Goal: Task Accomplishment & Management: Manage account settings

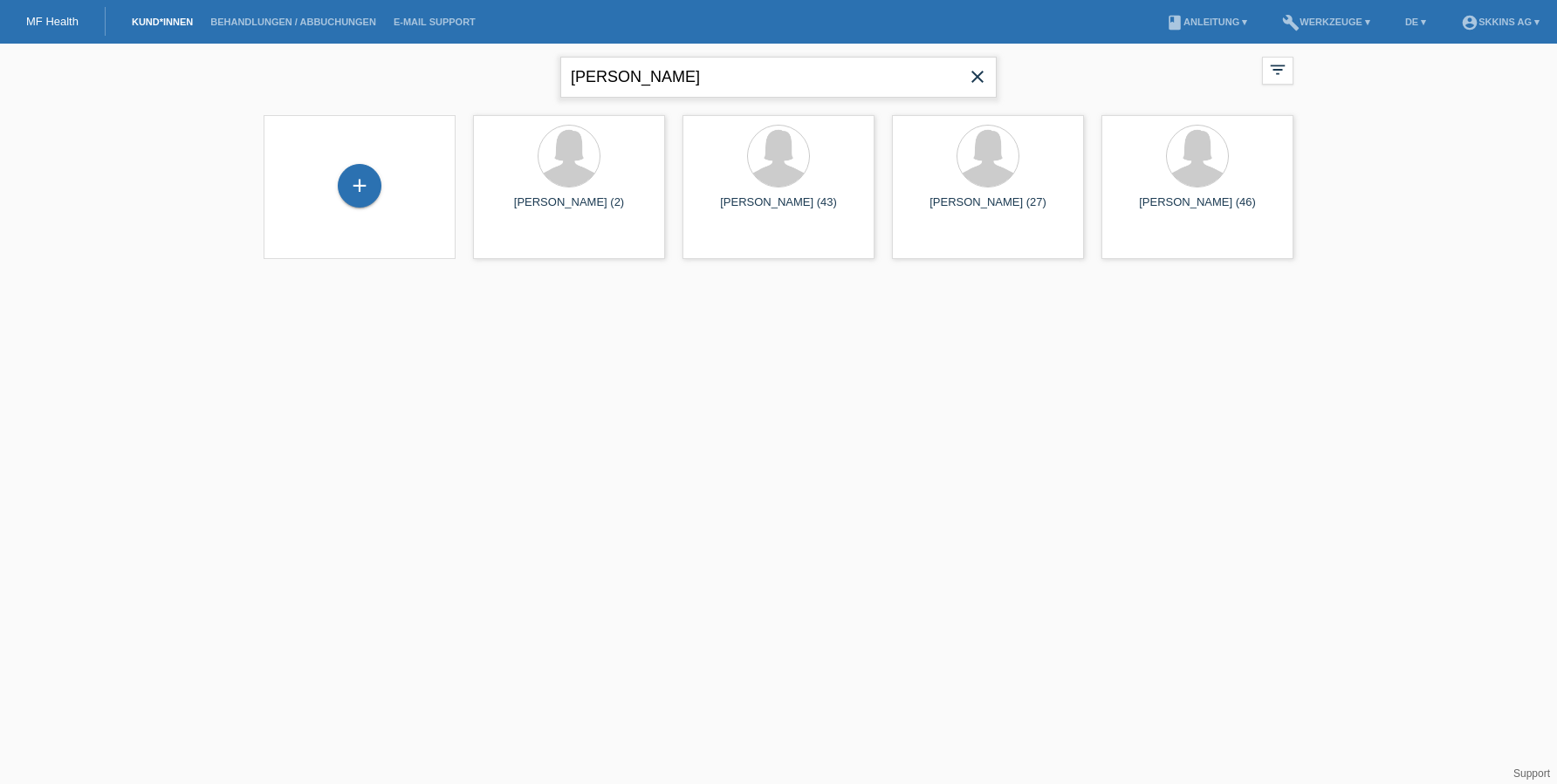
click at [662, 86] on input "[PERSON_NAME]" at bounding box center [778, 77] width 437 height 41
type input "piso"
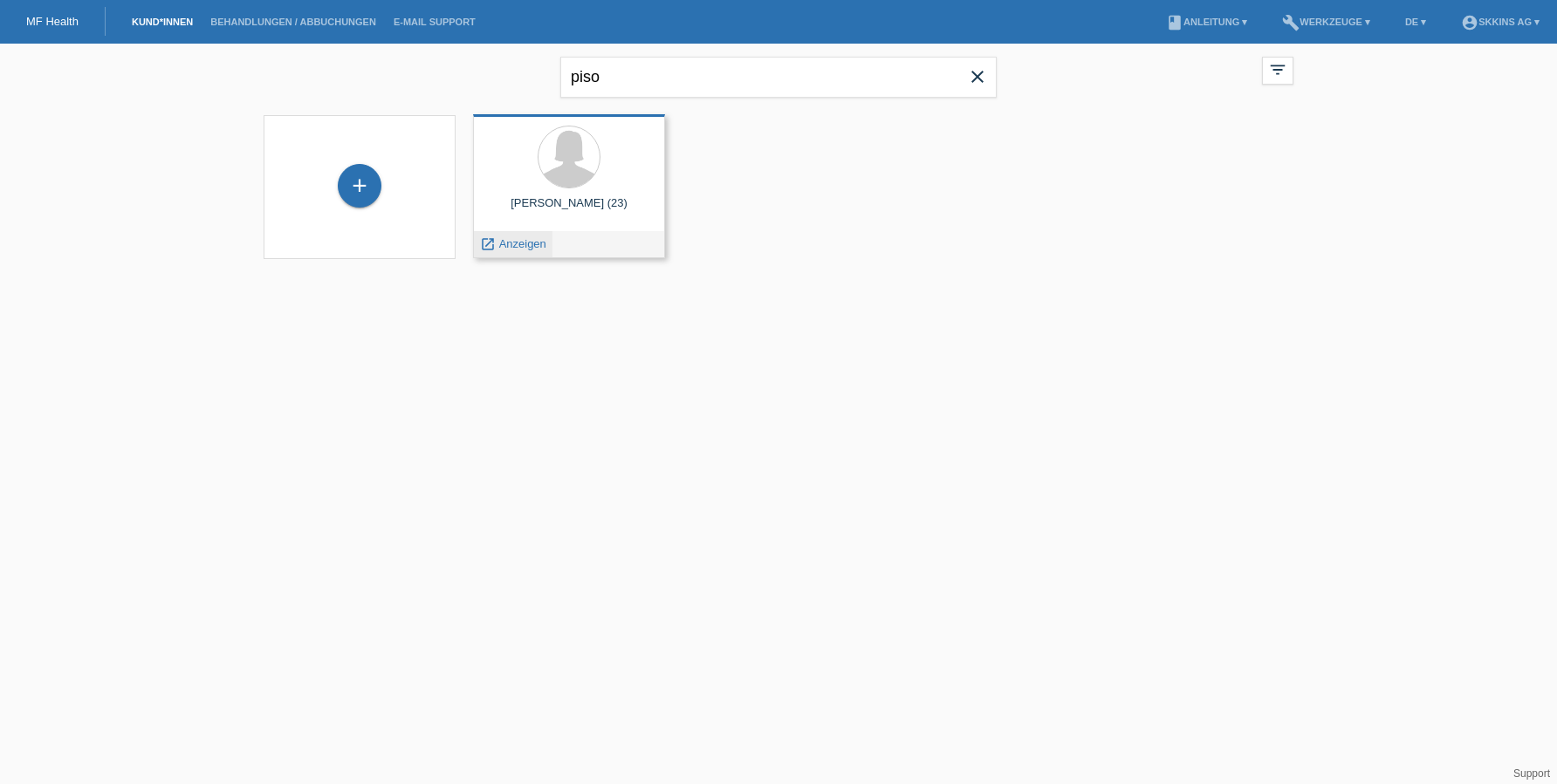
click at [524, 243] on span "Anzeigen" at bounding box center [523, 243] width 47 height 13
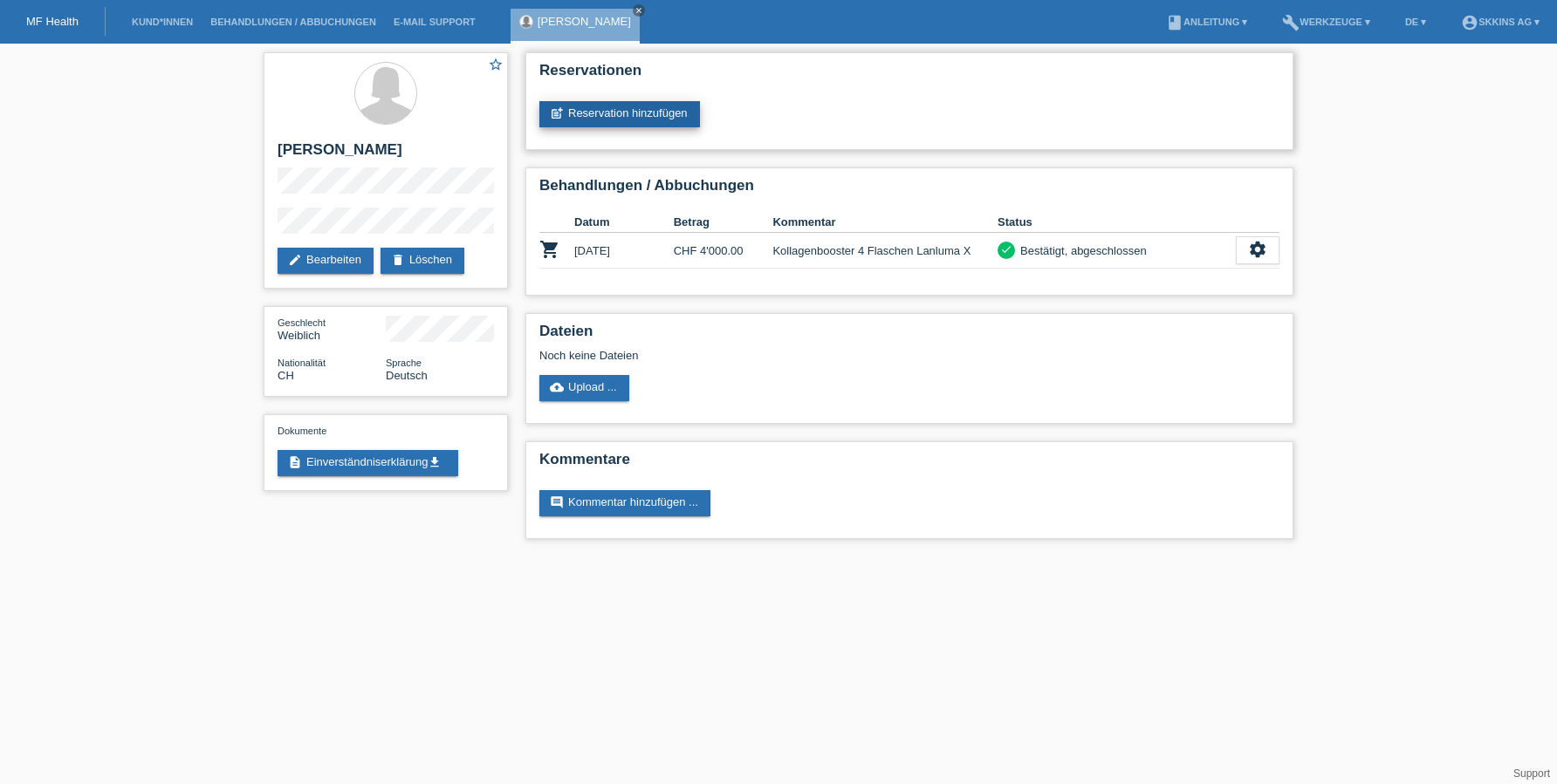
click at [632, 115] on link "post_add Reservation hinzufügen" at bounding box center [619, 114] width 161 height 27
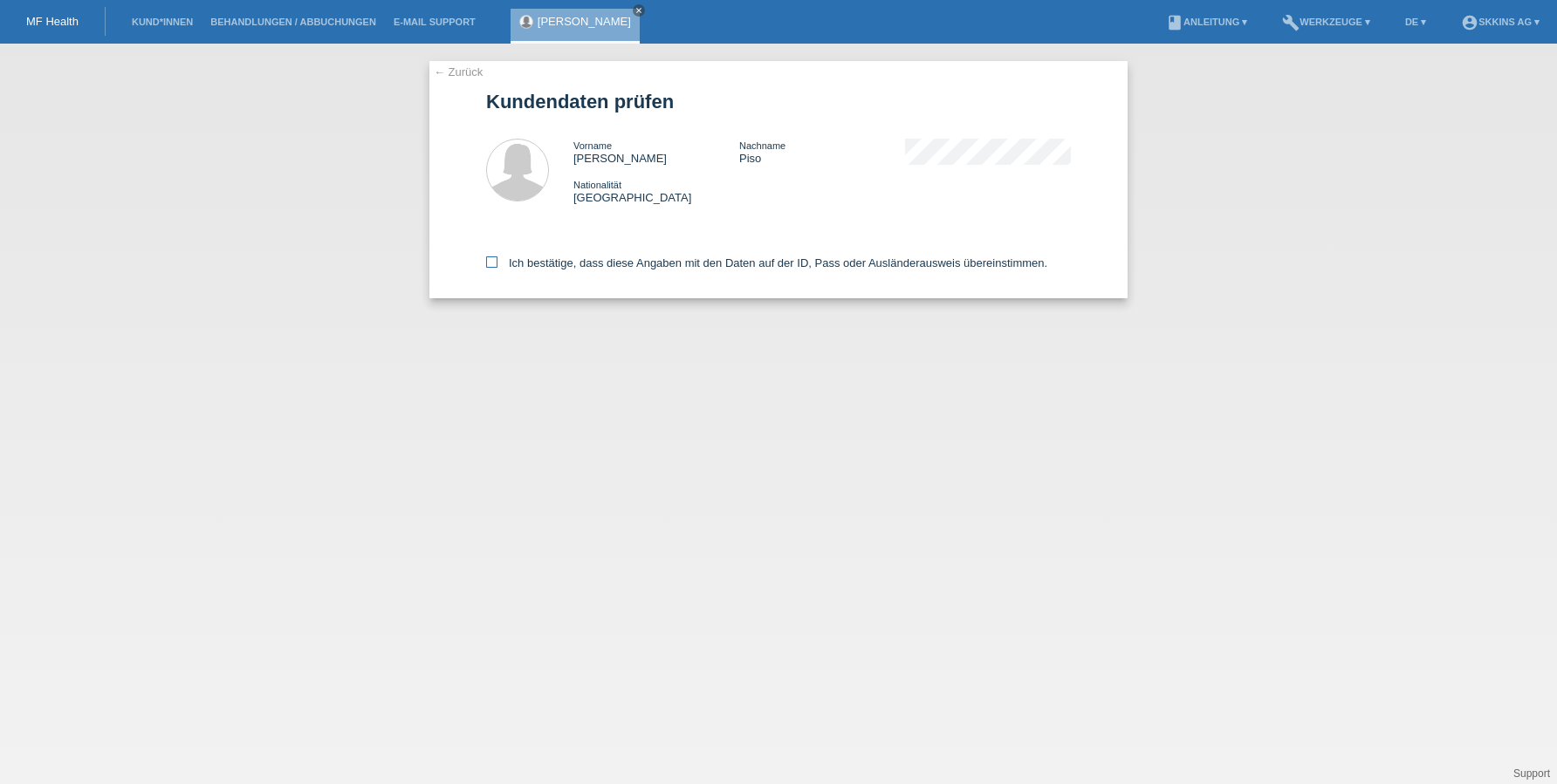
click at [486, 264] on icon at bounding box center [491, 262] width 11 height 11
click at [486, 264] on input "Ich bestätige, dass diese Angaben mit den Daten auf der ID, Pass oder Ausländer…" at bounding box center [491, 262] width 11 height 11
checkbox input "true"
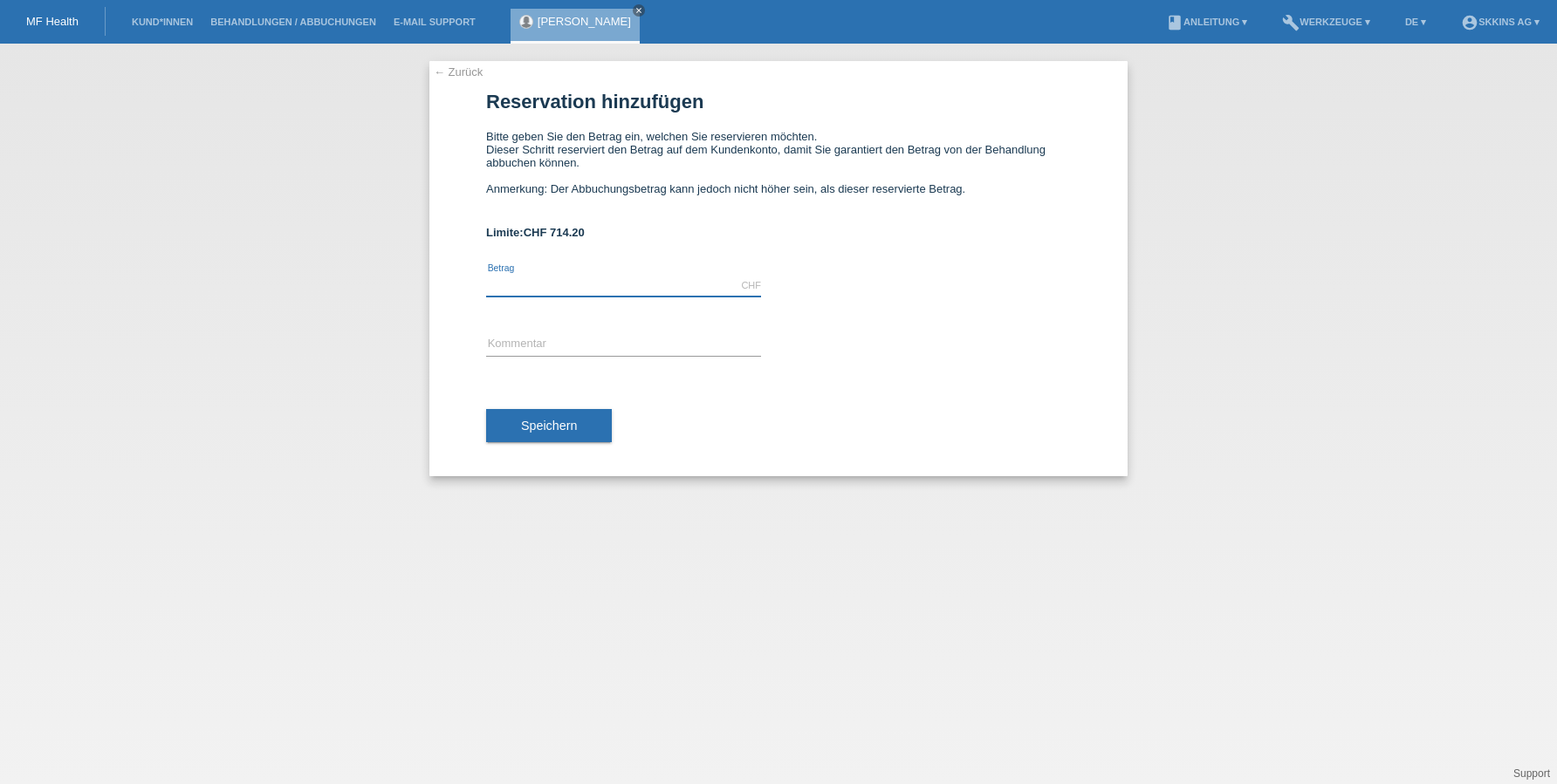
click at [531, 286] on input "text" at bounding box center [623, 285] width 275 height 22
type input "714.20"
click at [512, 343] on input "text" at bounding box center [623, 345] width 275 height 22
type input "Kollagen Booster"
click at [535, 434] on button "Speichern" at bounding box center [548, 426] width 125 height 34
